Goal: Use online tool/utility: Utilize a website feature to perform a specific function

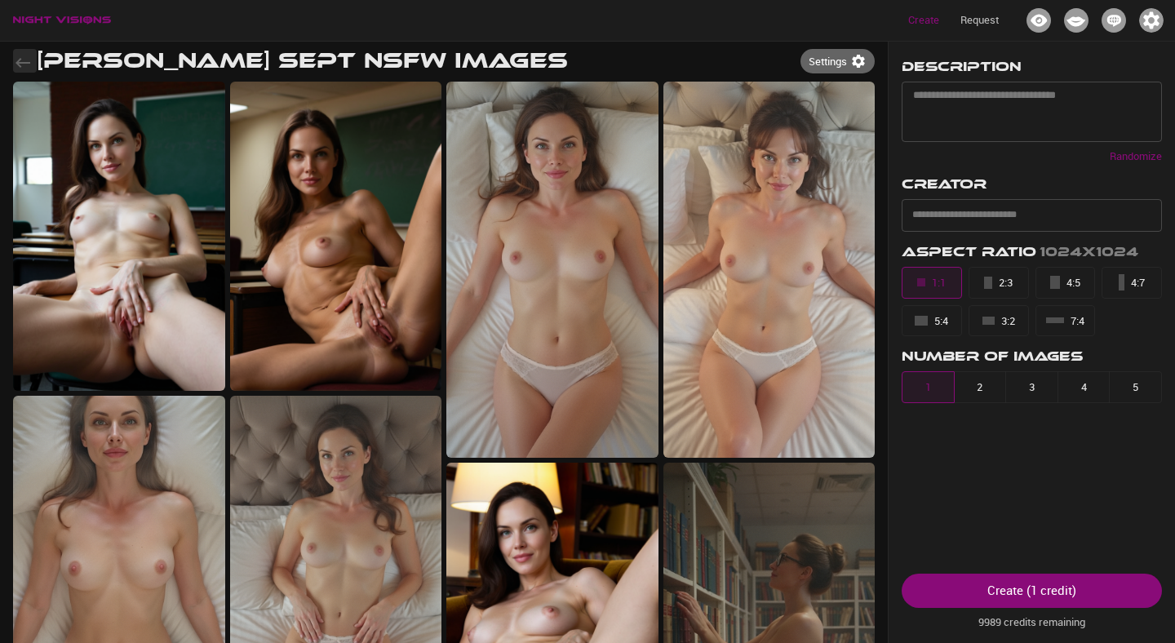
click at [27, 66] on icon "button" at bounding box center [23, 63] width 20 height 20
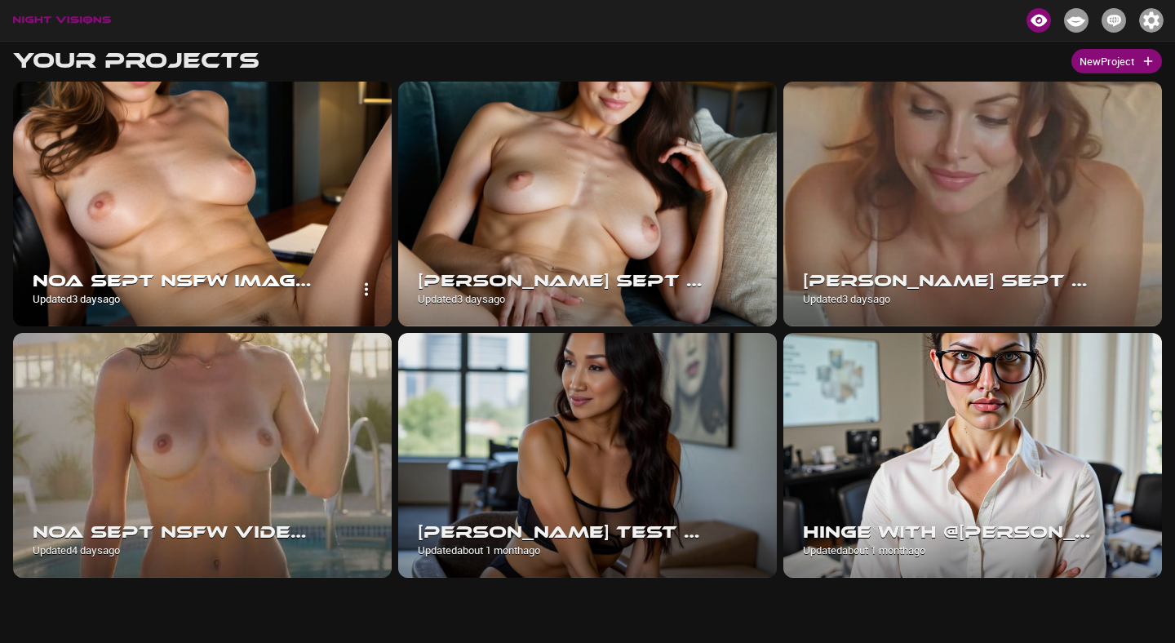
click at [325, 203] on img at bounding box center [202, 204] width 379 height 245
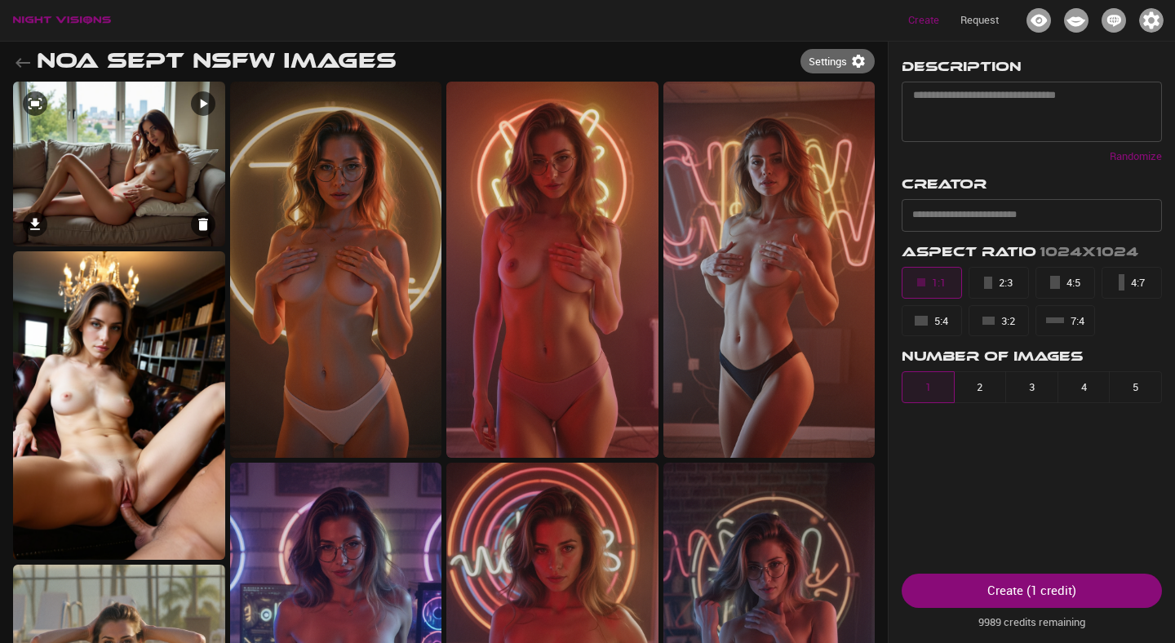
click at [143, 142] on img at bounding box center [119, 164] width 212 height 165
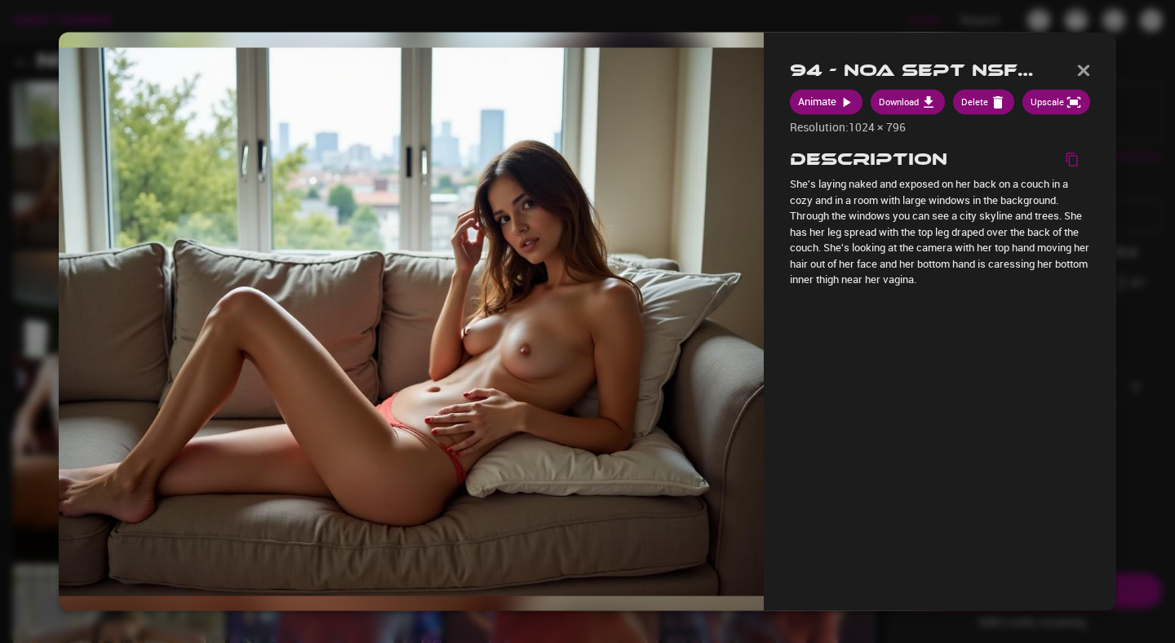
click at [27, 148] on div at bounding box center [587, 321] width 1175 height 643
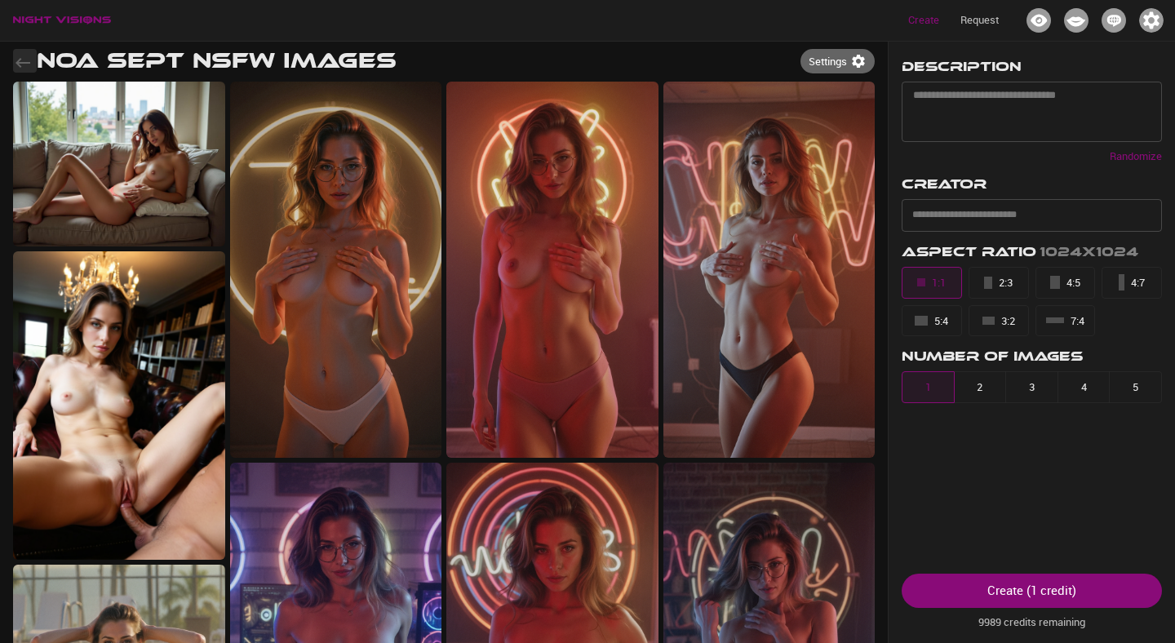
click at [18, 59] on icon "button" at bounding box center [23, 63] width 20 height 20
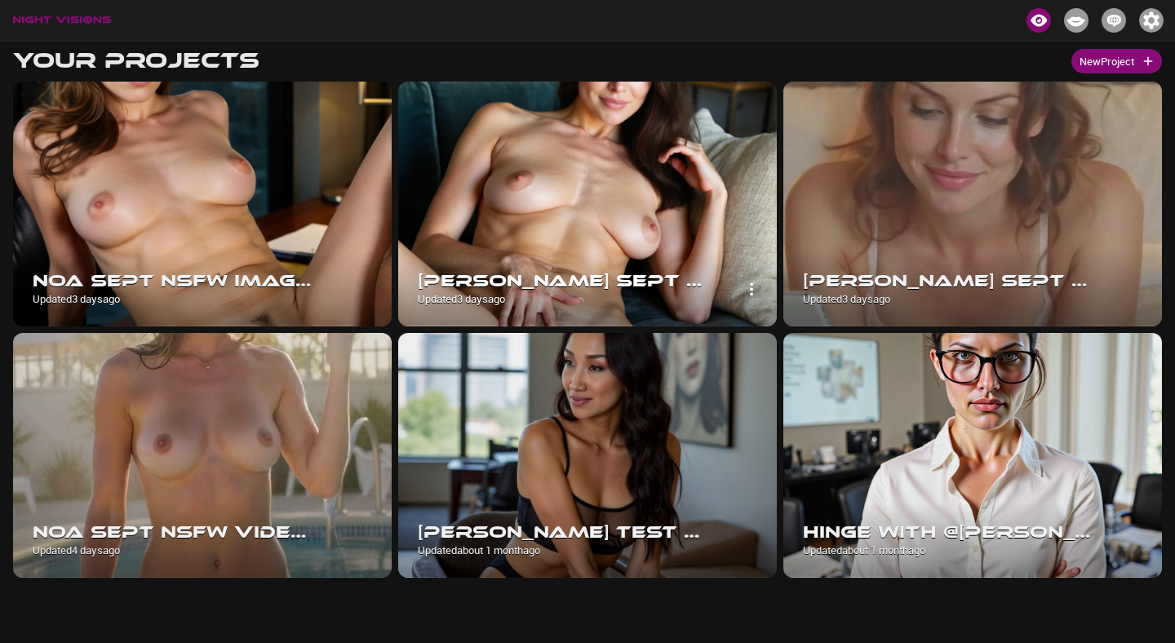
click at [514, 187] on img at bounding box center [587, 204] width 379 height 245
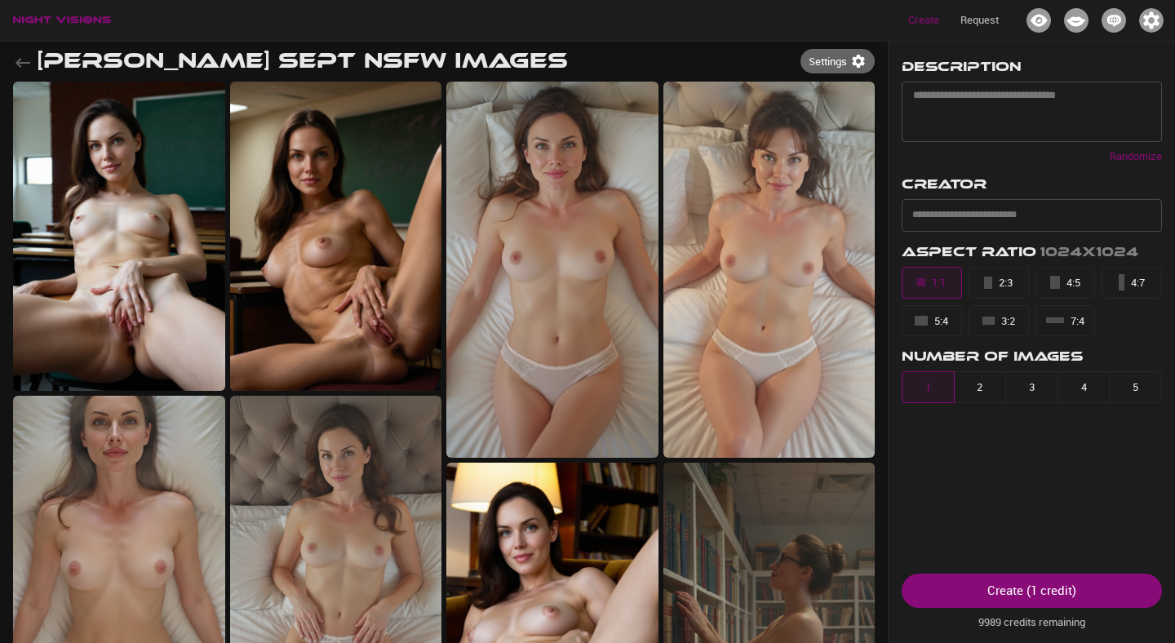
click at [31, 60] on icon "button" at bounding box center [23, 63] width 20 height 20
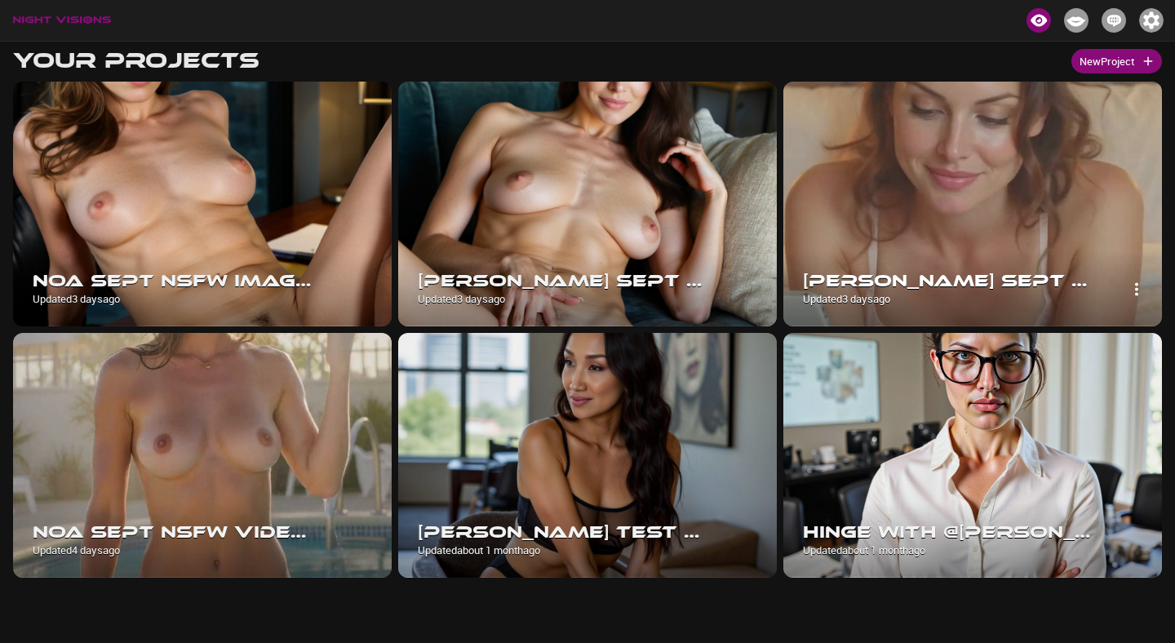
click at [888, 187] on img at bounding box center [972, 204] width 379 height 245
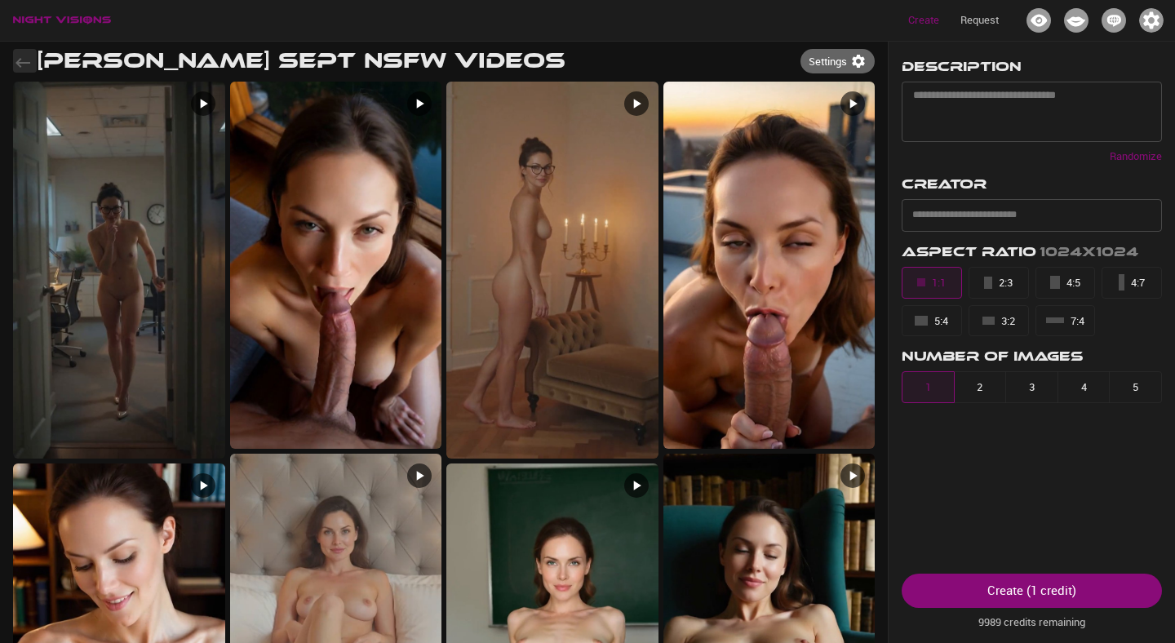
click at [24, 61] on icon "button" at bounding box center [23, 63] width 20 height 20
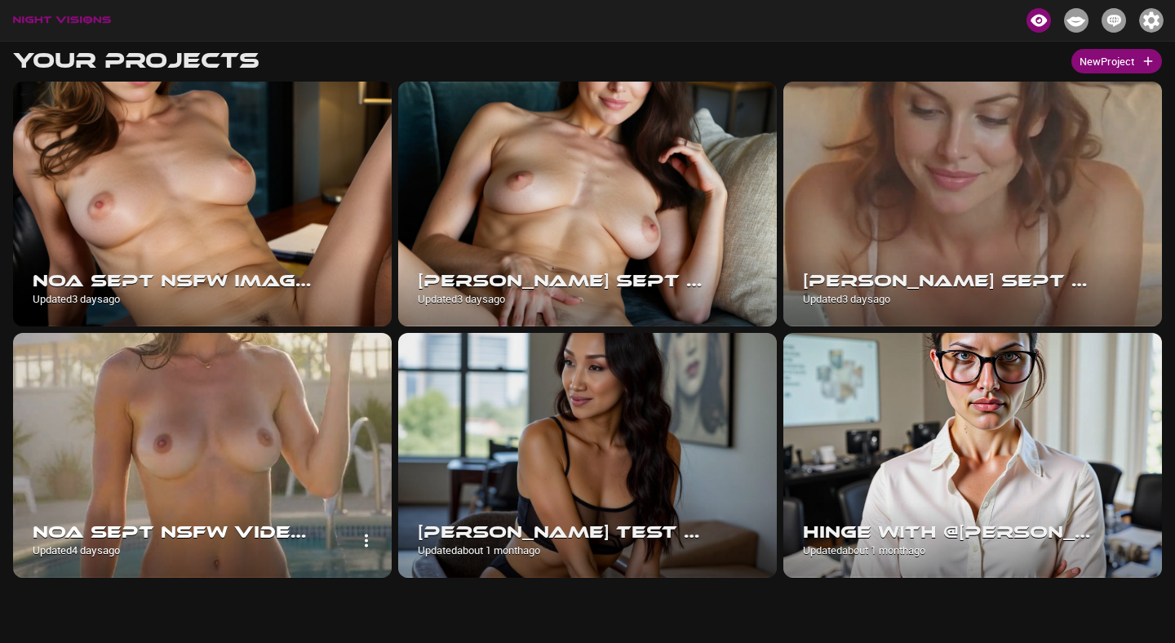
click at [252, 430] on img at bounding box center [202, 455] width 379 height 245
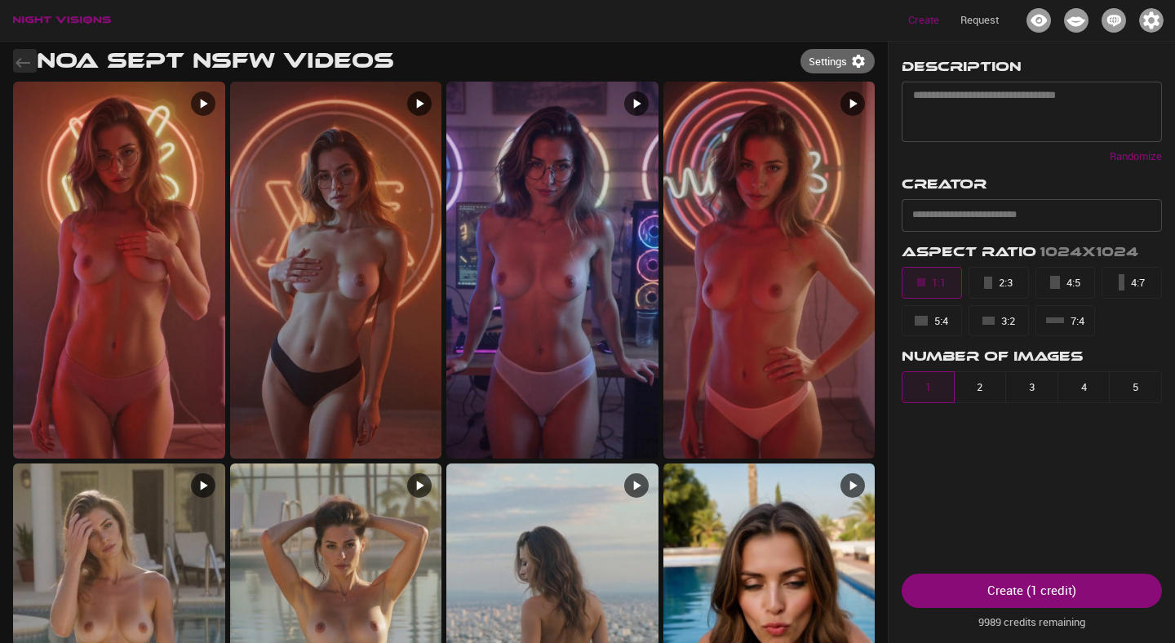
click at [23, 65] on icon "button" at bounding box center [23, 63] width 20 height 20
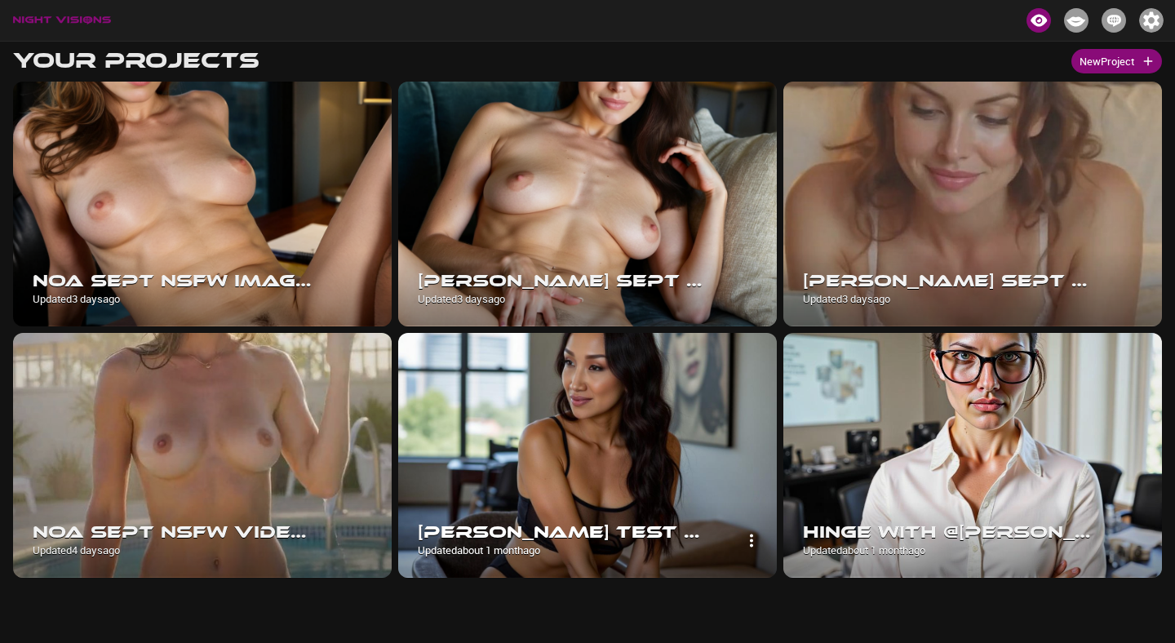
click at [489, 483] on img at bounding box center [587, 455] width 379 height 245
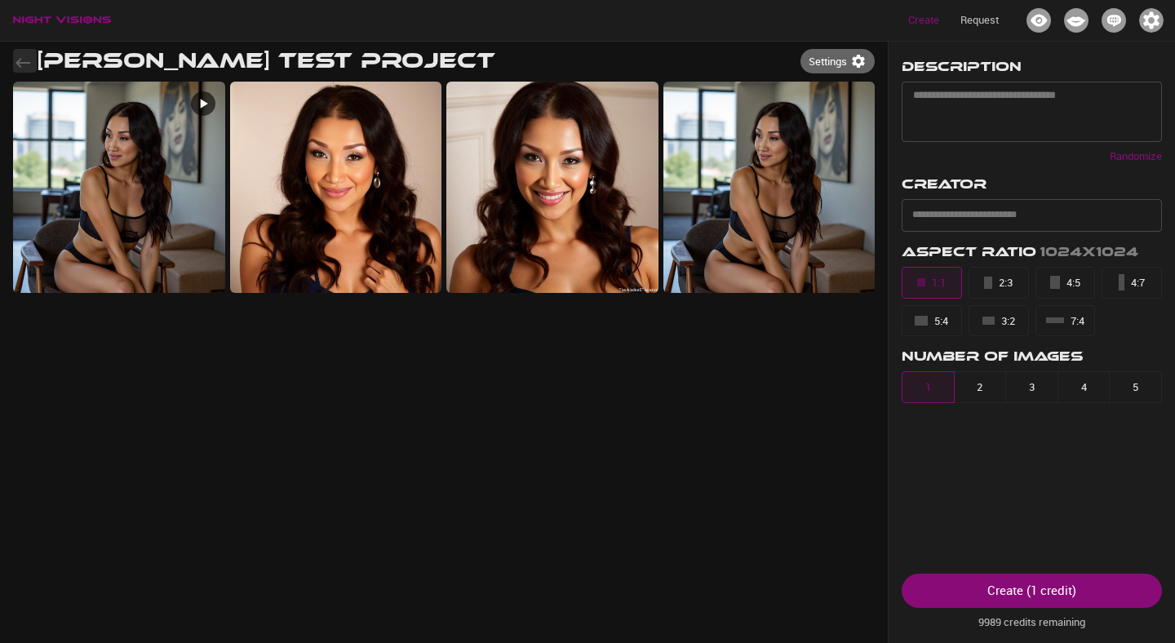
click at [21, 60] on icon "button" at bounding box center [23, 63] width 20 height 20
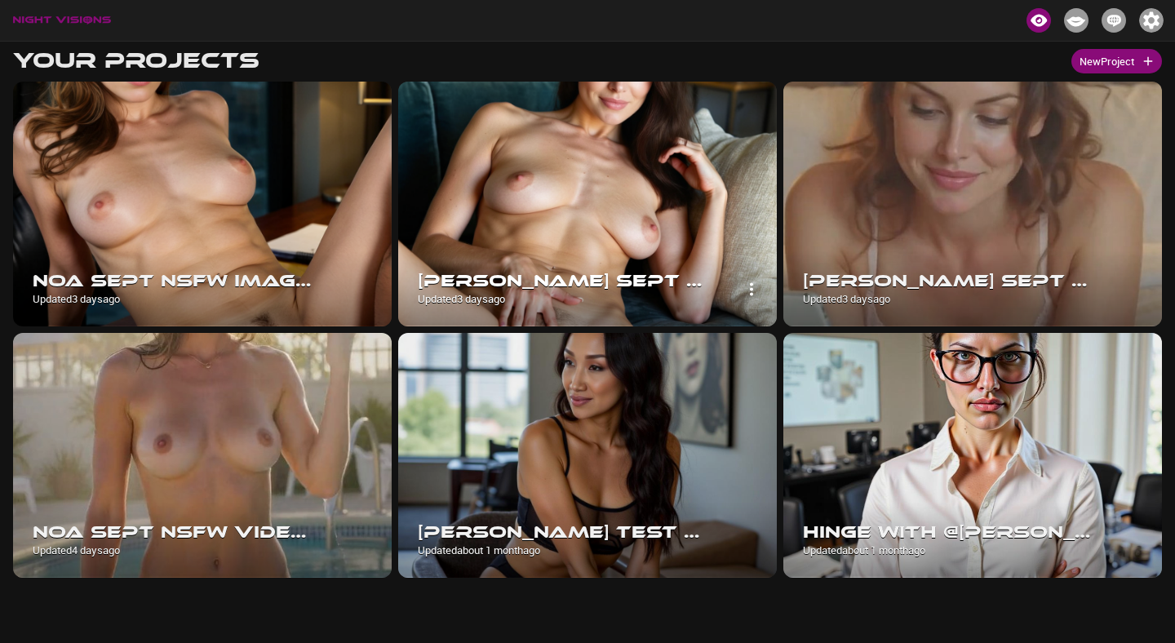
click at [542, 178] on img at bounding box center [587, 204] width 379 height 245
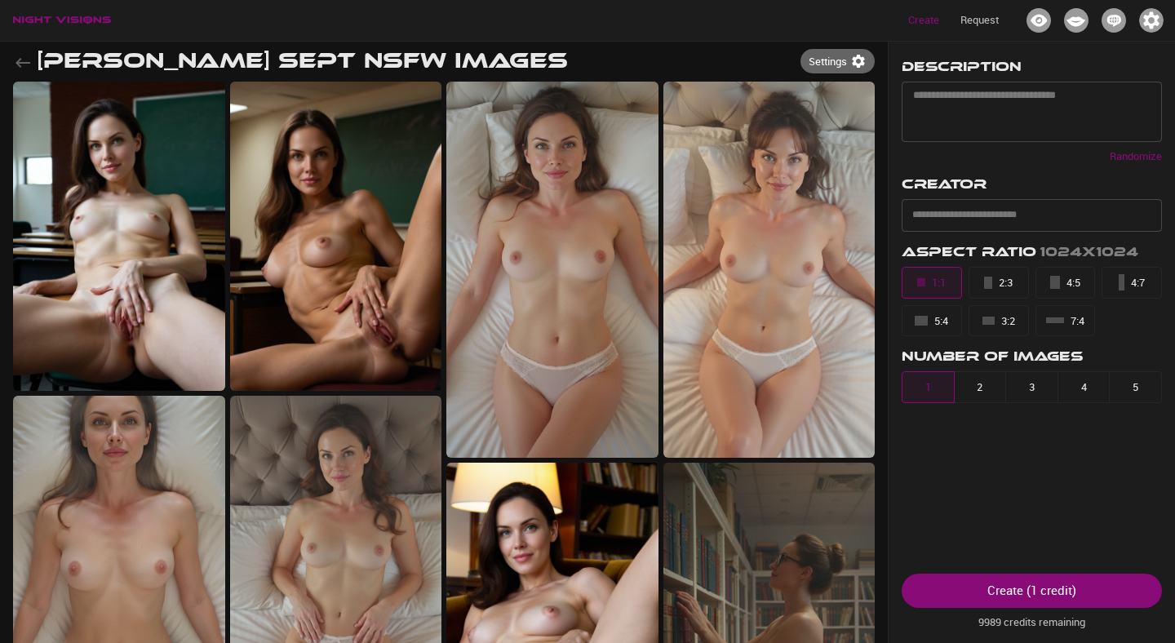
click at [24, 63] on icon "button" at bounding box center [23, 63] width 15 height 10
